Goal: Task Accomplishment & Management: Use online tool/utility

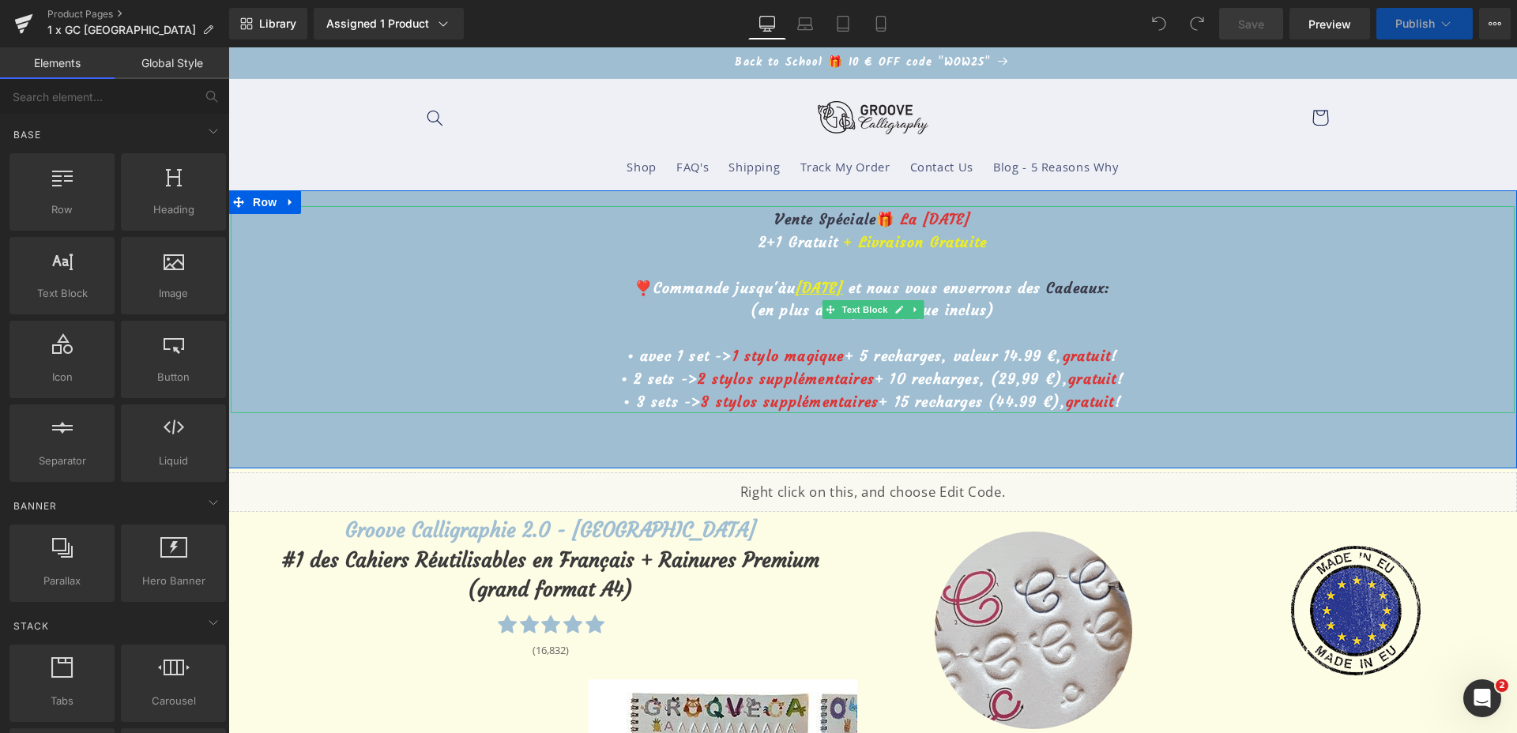
click at [781, 296] on p "❣️Commande jusqu'àu 11 septembre et nous vous enverrons des Cadeaux :" at bounding box center [873, 288] width 1284 height 23
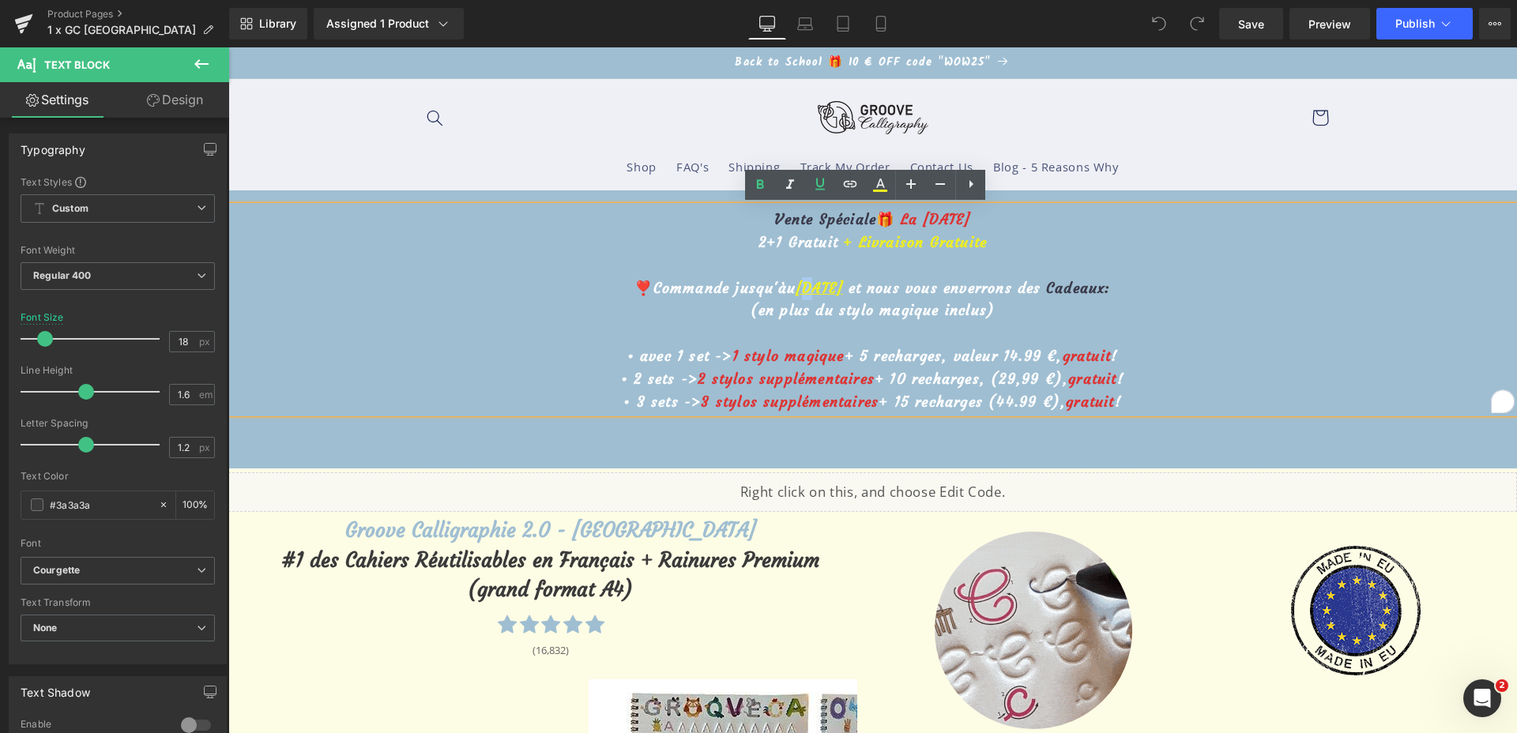
click at [796, 293] on u "11 septembre" at bounding box center [819, 288] width 47 height 18
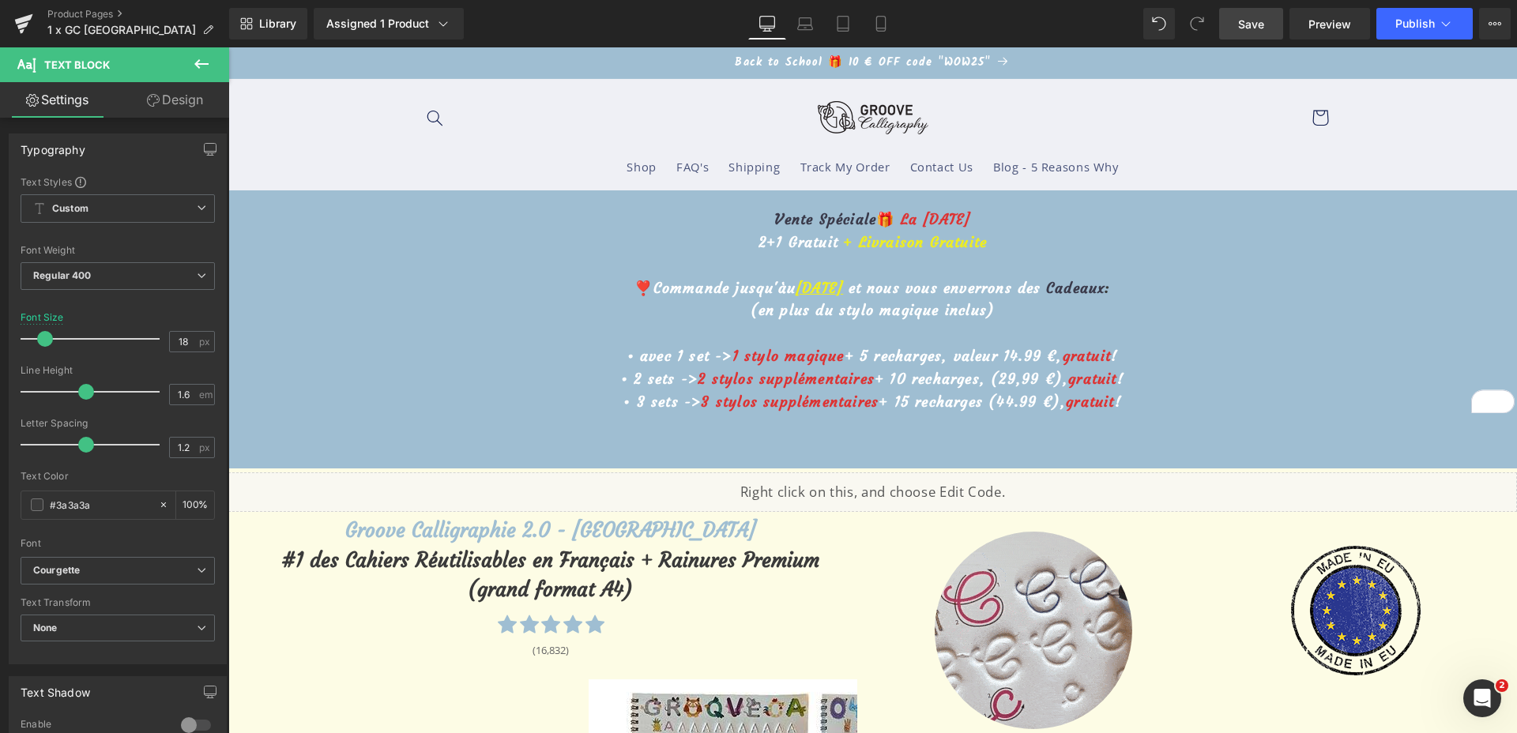
drag, startPoint x: 1262, startPoint y: 16, endPoint x: 839, endPoint y: 676, distance: 784.5
click at [1262, 16] on span "Save" at bounding box center [1251, 24] width 26 height 17
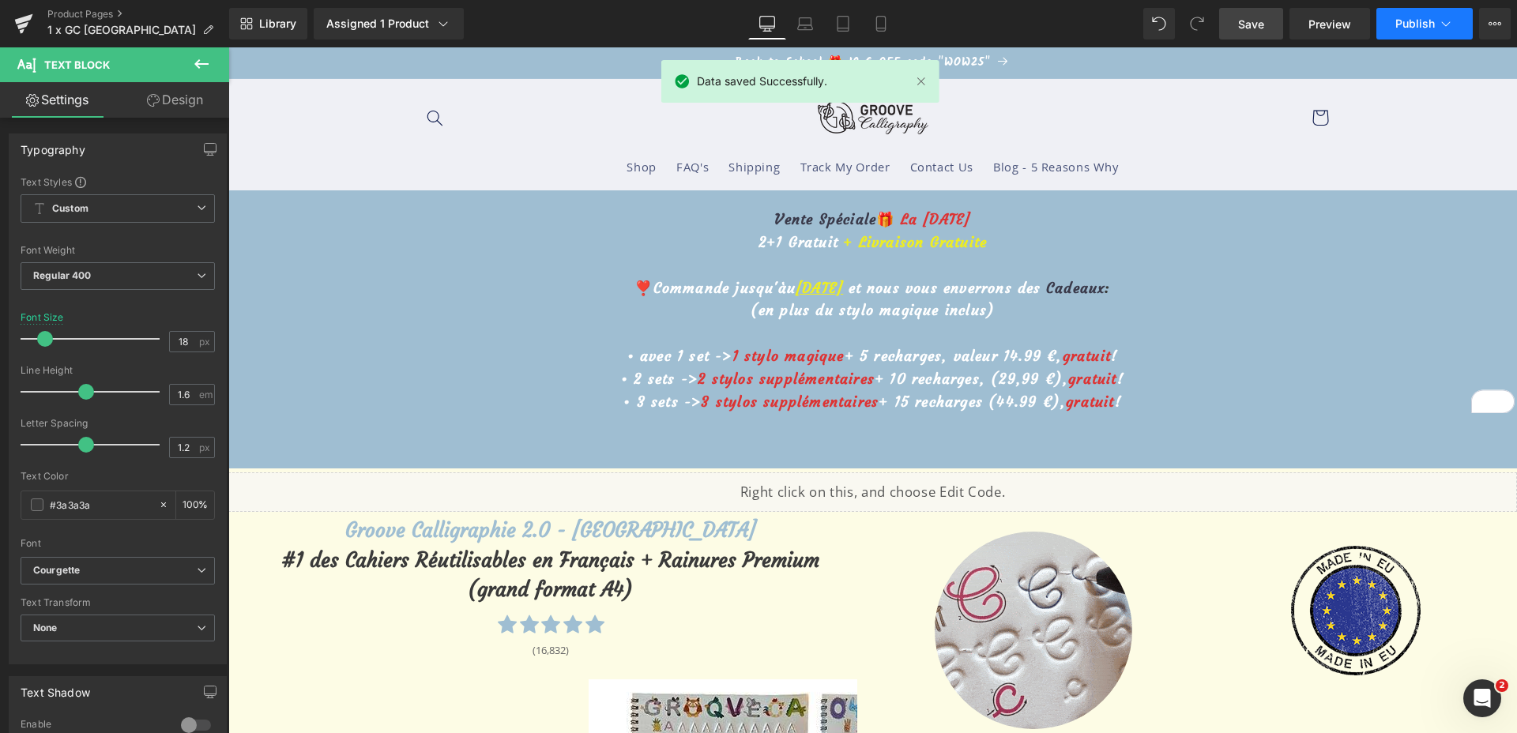
click at [1394, 23] on button "Publish" at bounding box center [1424, 24] width 96 height 32
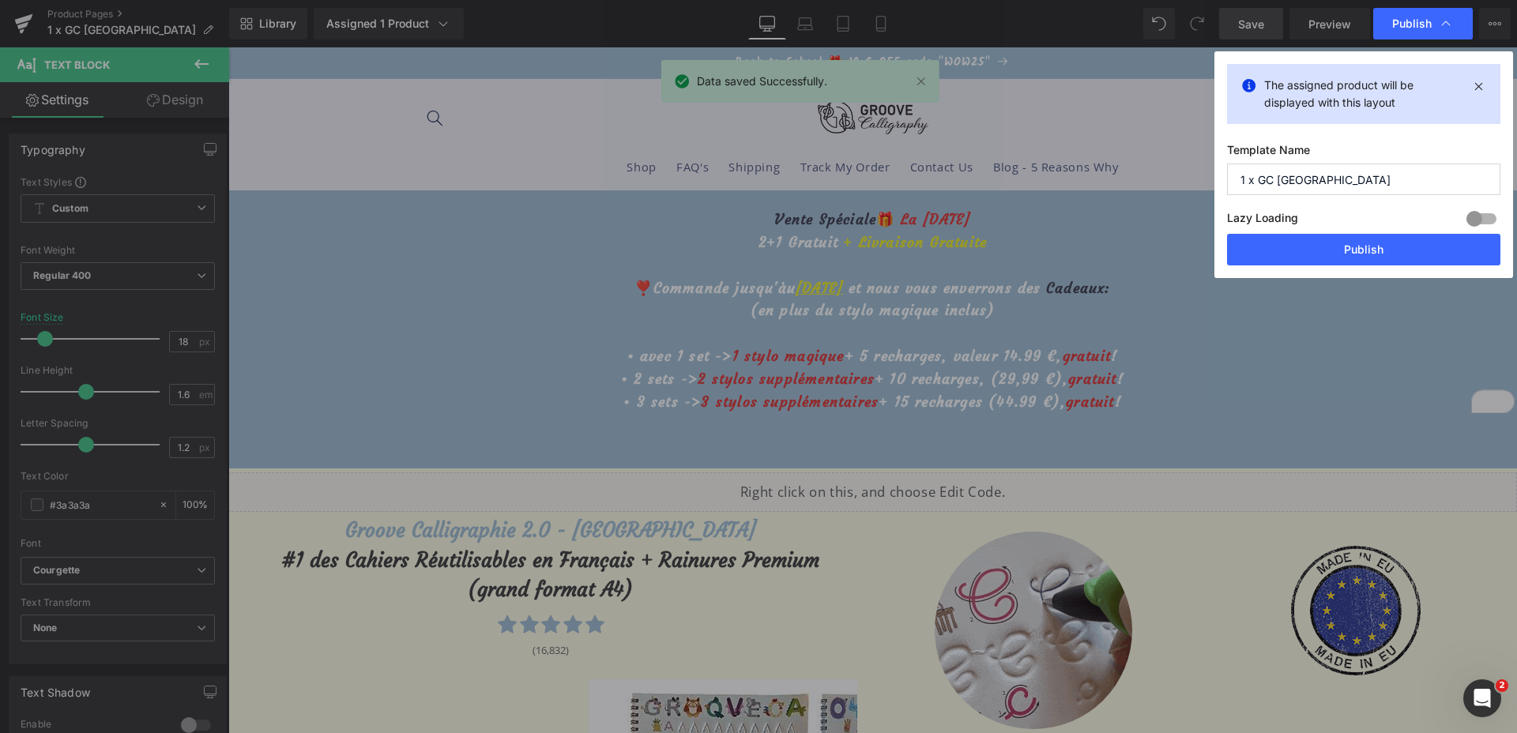
click at [1297, 265] on div "The assigned product will be displayed with this layout Template Name 1 x GC Fr…" at bounding box center [1363, 164] width 299 height 227
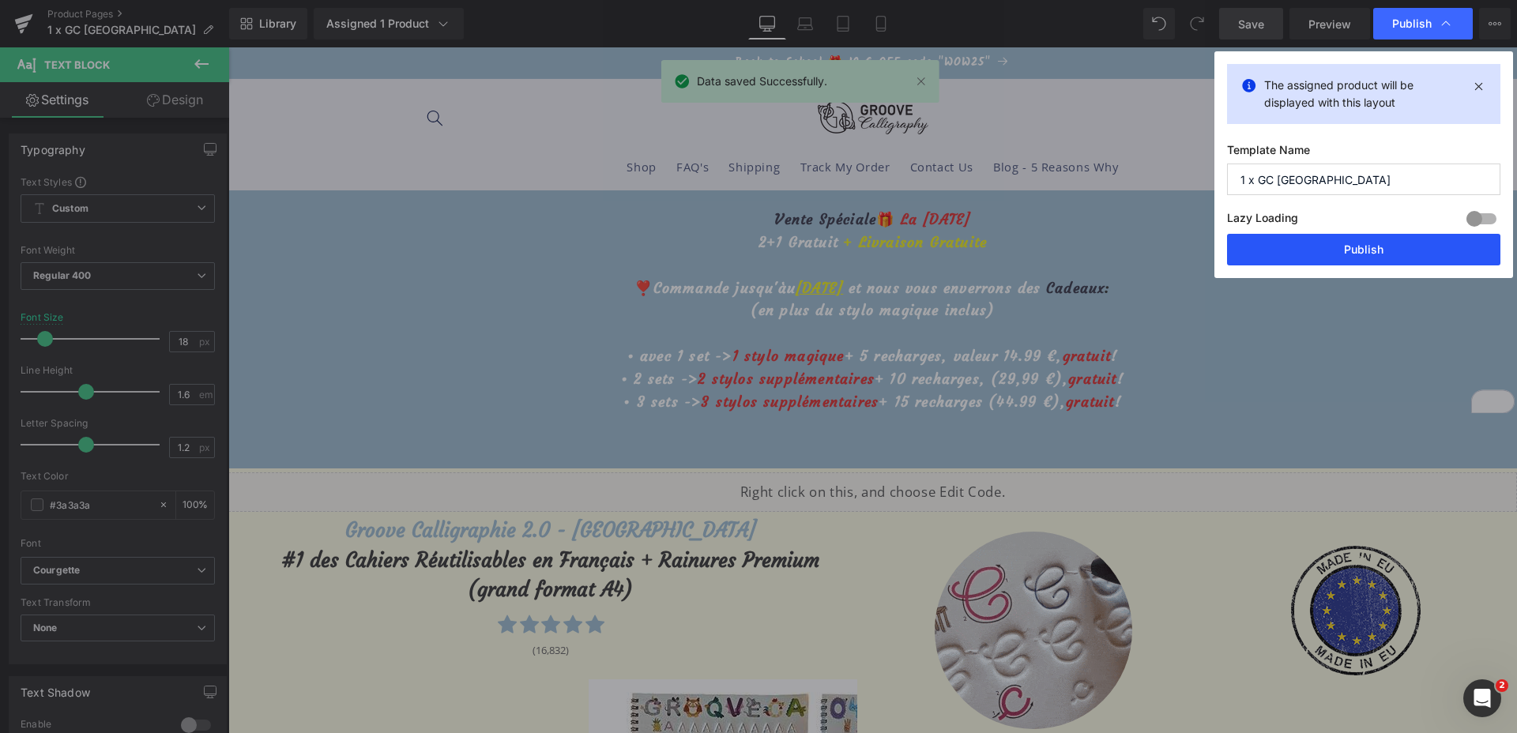
click at [1295, 256] on button "Publish" at bounding box center [1363, 250] width 273 height 32
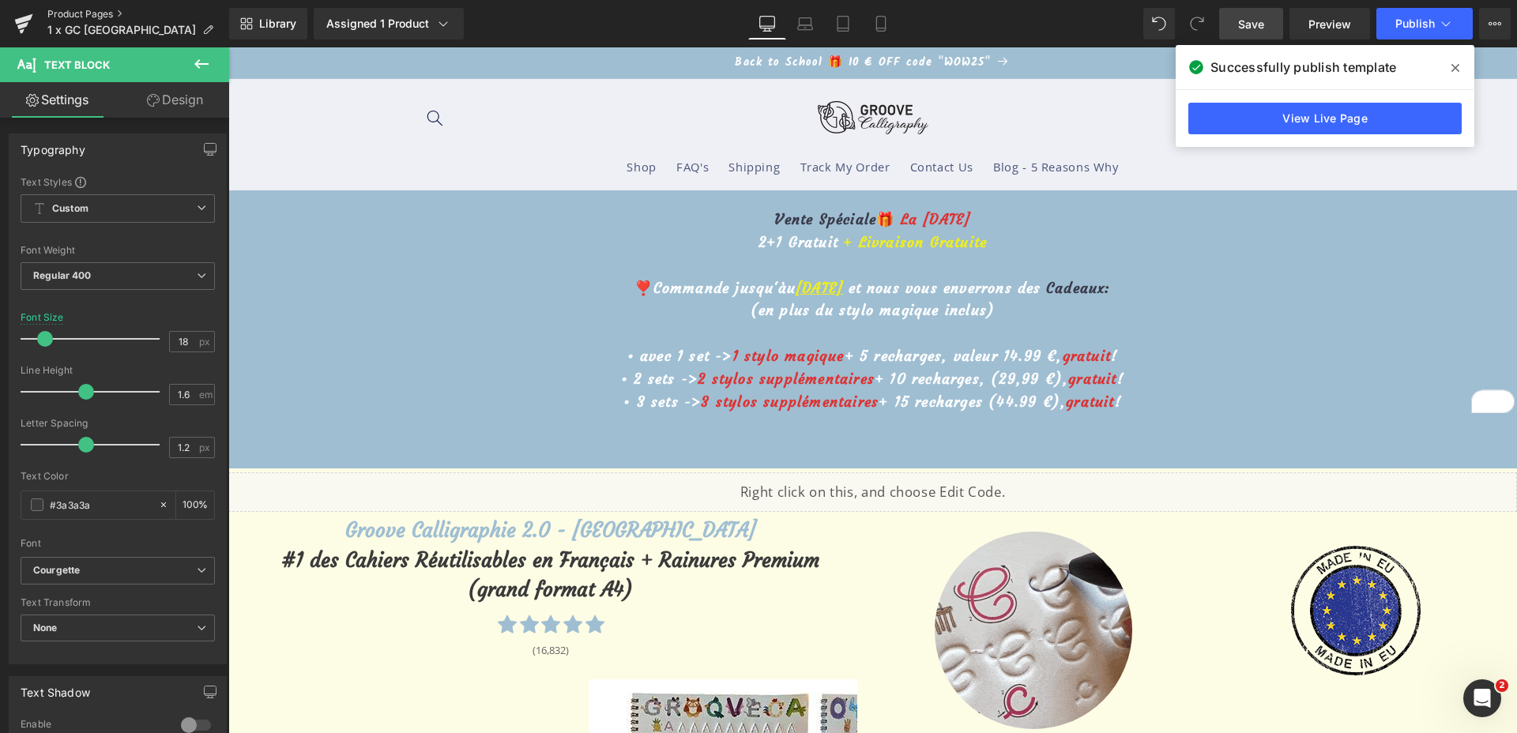
click at [96, 12] on link "Product Pages" at bounding box center [138, 14] width 182 height 13
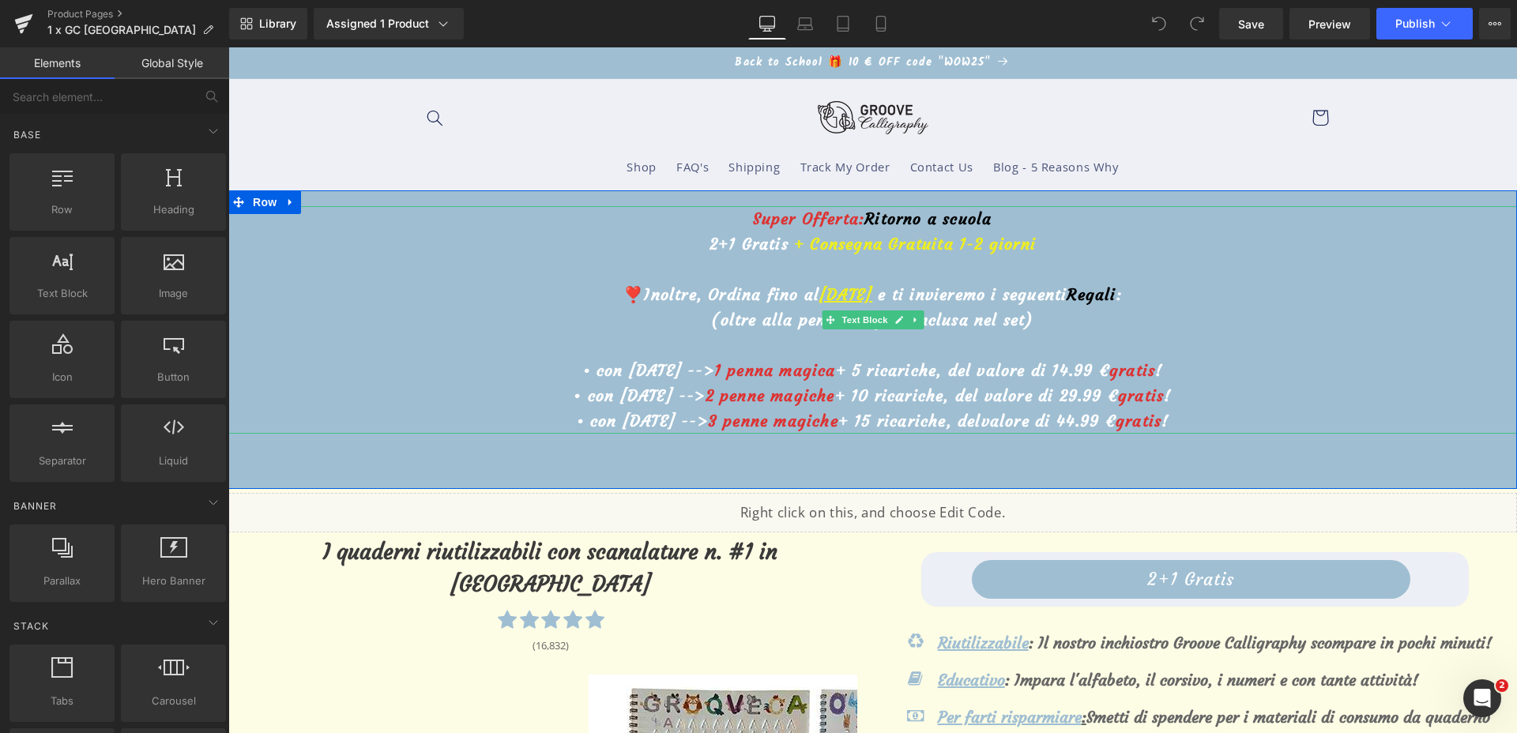
click at [819, 286] on u "[DATE]" at bounding box center [845, 294] width 53 height 20
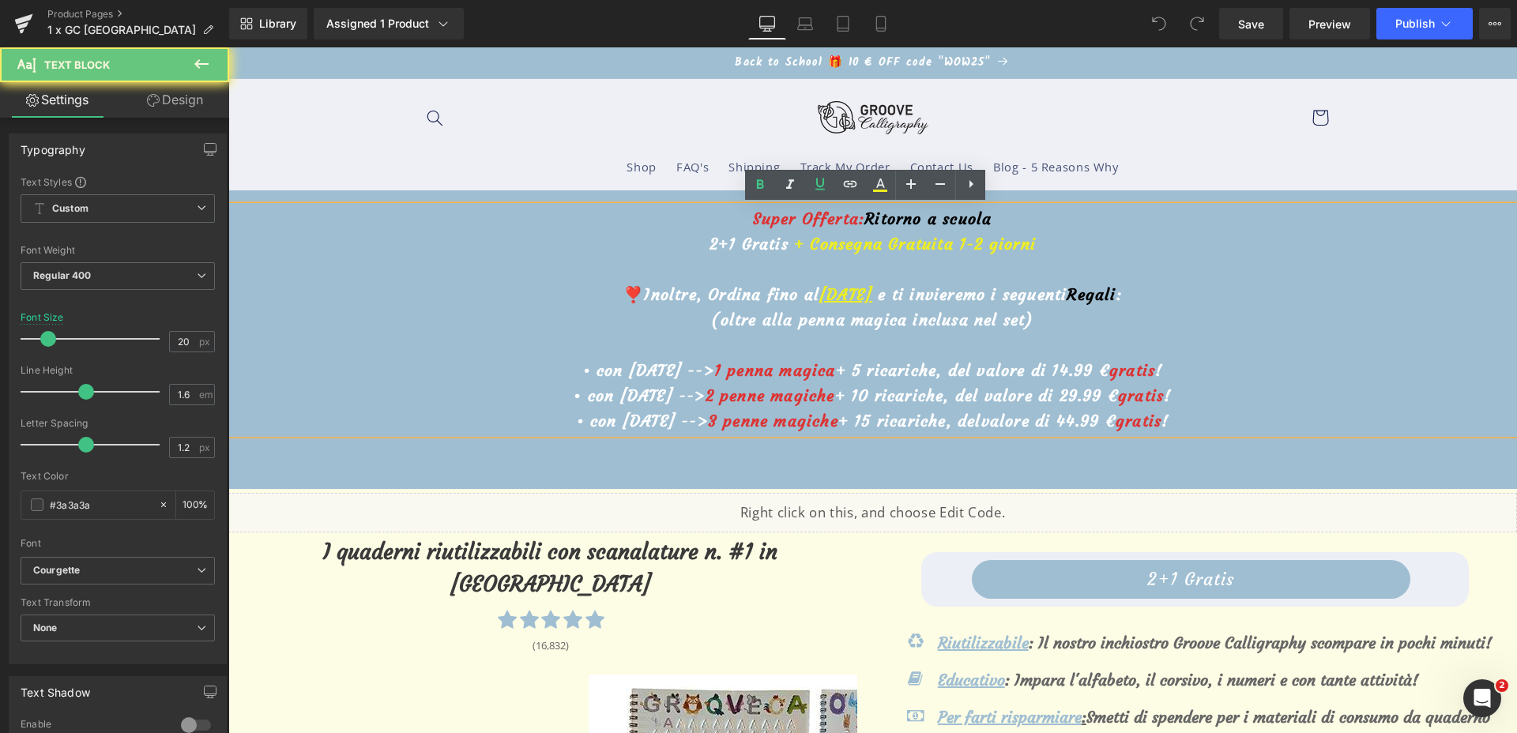
click at [819, 288] on u "[DATE]" at bounding box center [845, 294] width 53 height 20
